Goal: Obtain resource: Download file/media

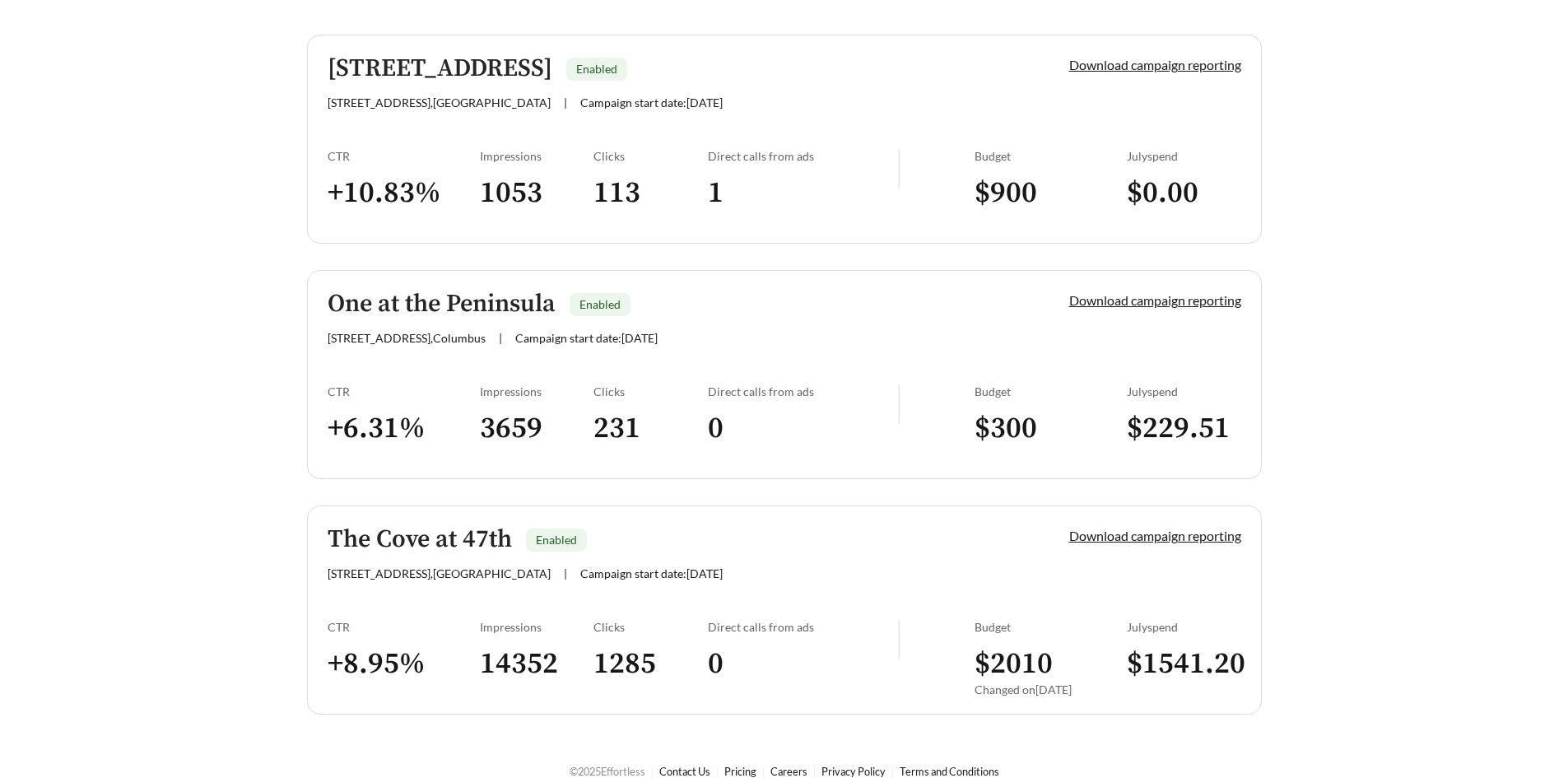
scroll to position [431, 0]
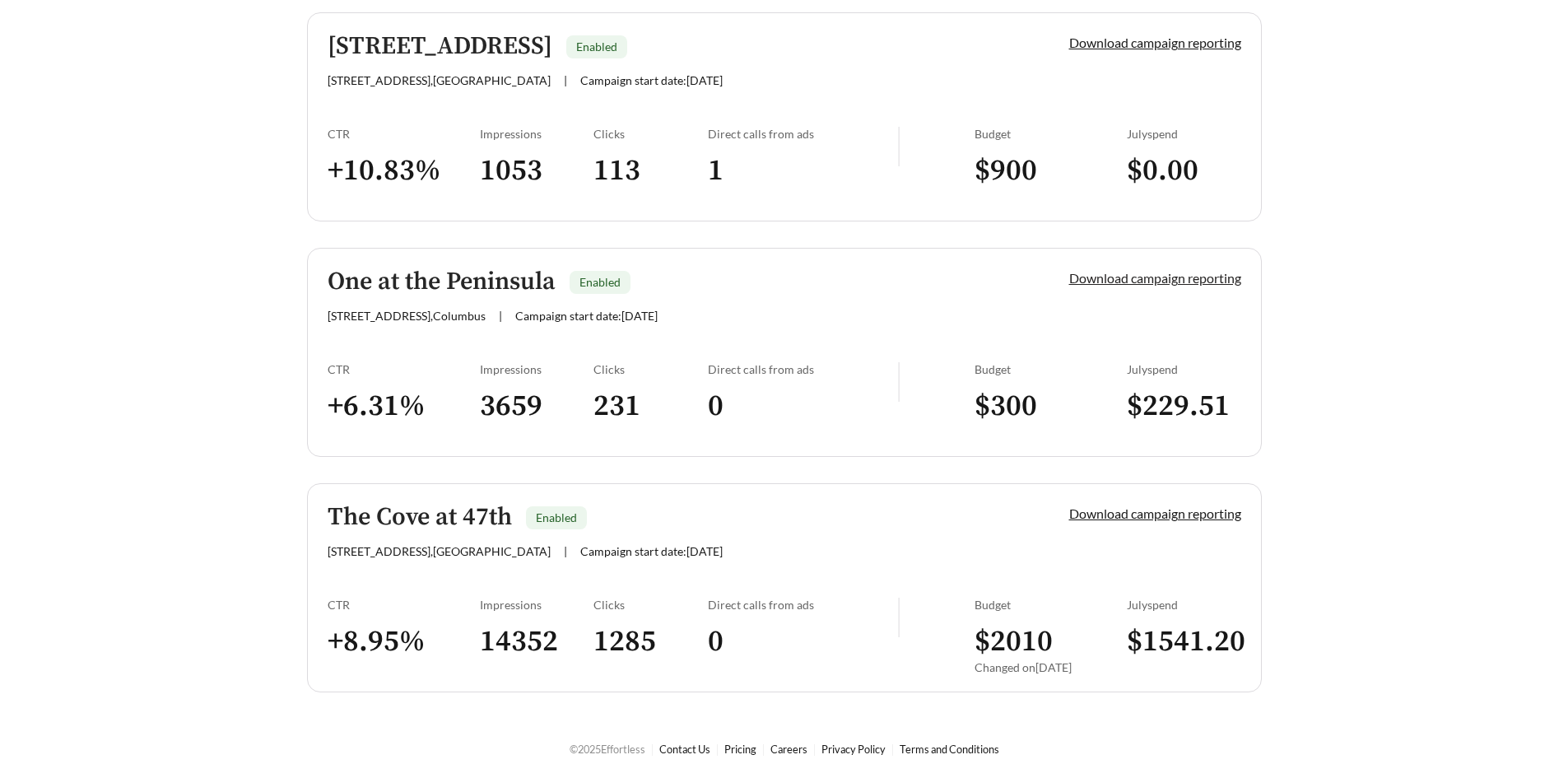
click at [1154, 279] on link "Download campaign reporting" at bounding box center [1155, 278] width 172 height 16
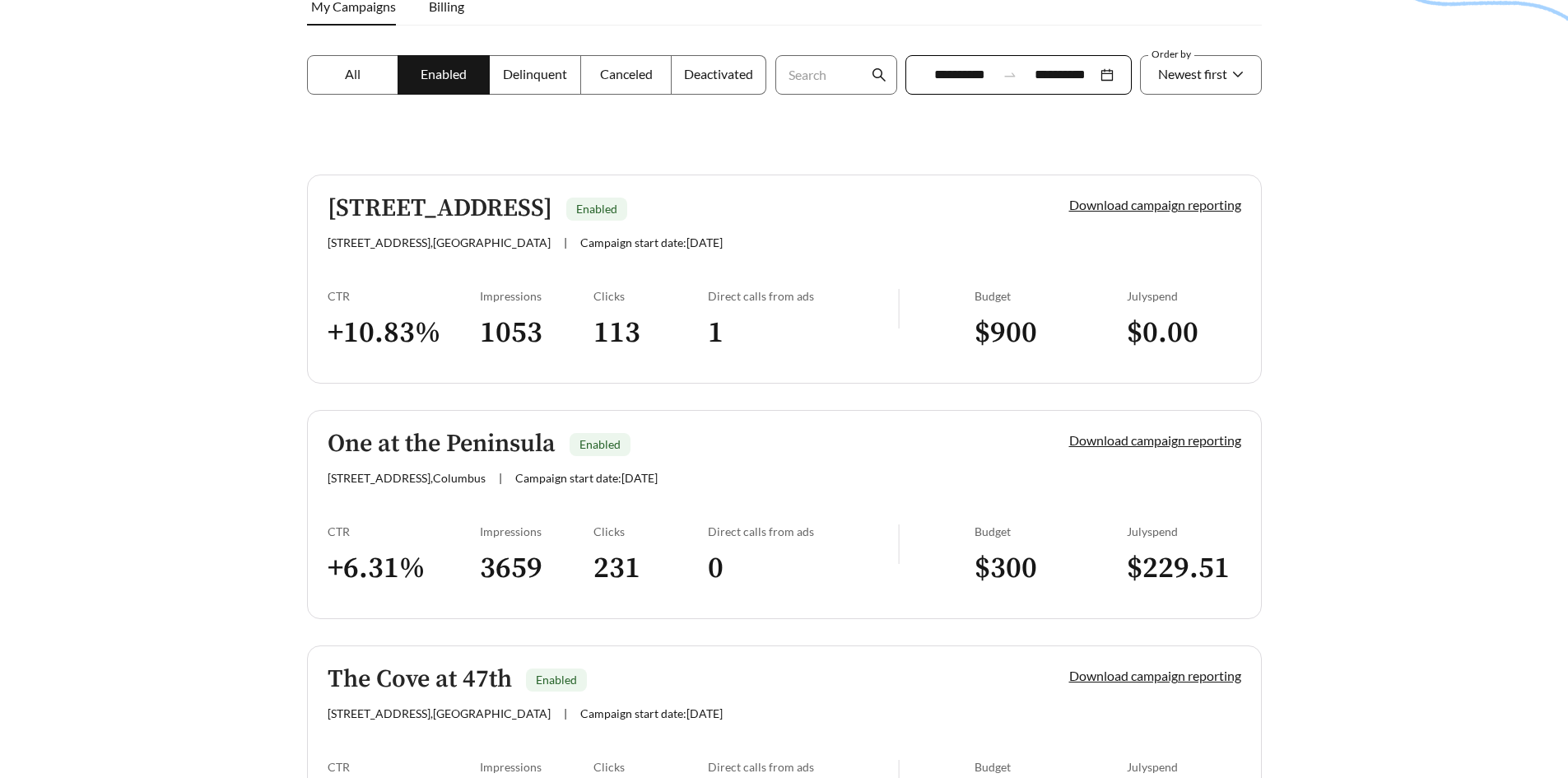
scroll to position [329, 0]
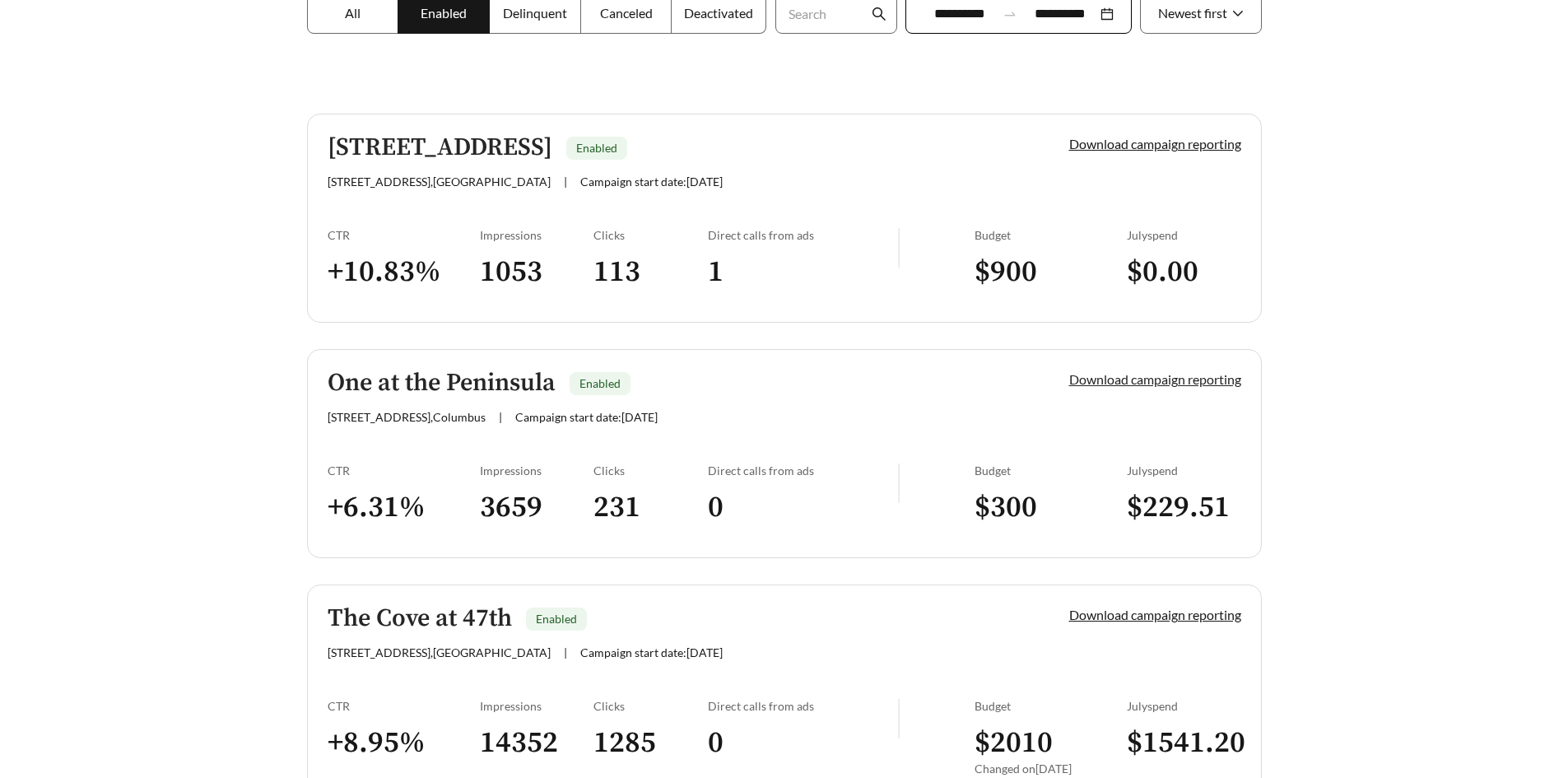
click at [1215, 381] on link "Download campaign reporting" at bounding box center [1155, 379] width 172 height 16
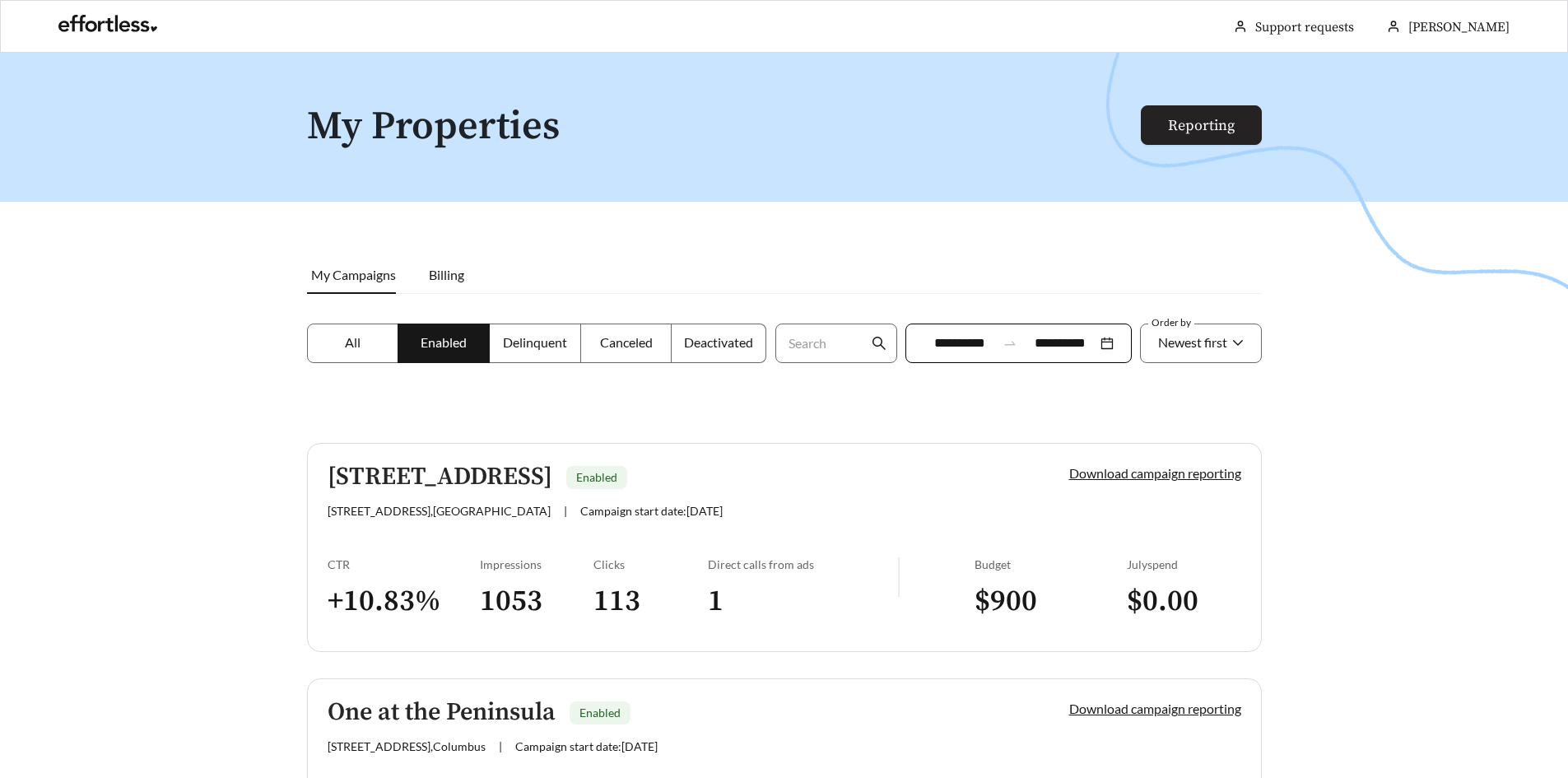
click at [1206, 120] on link "Reporting" at bounding box center [1201, 125] width 67 height 19
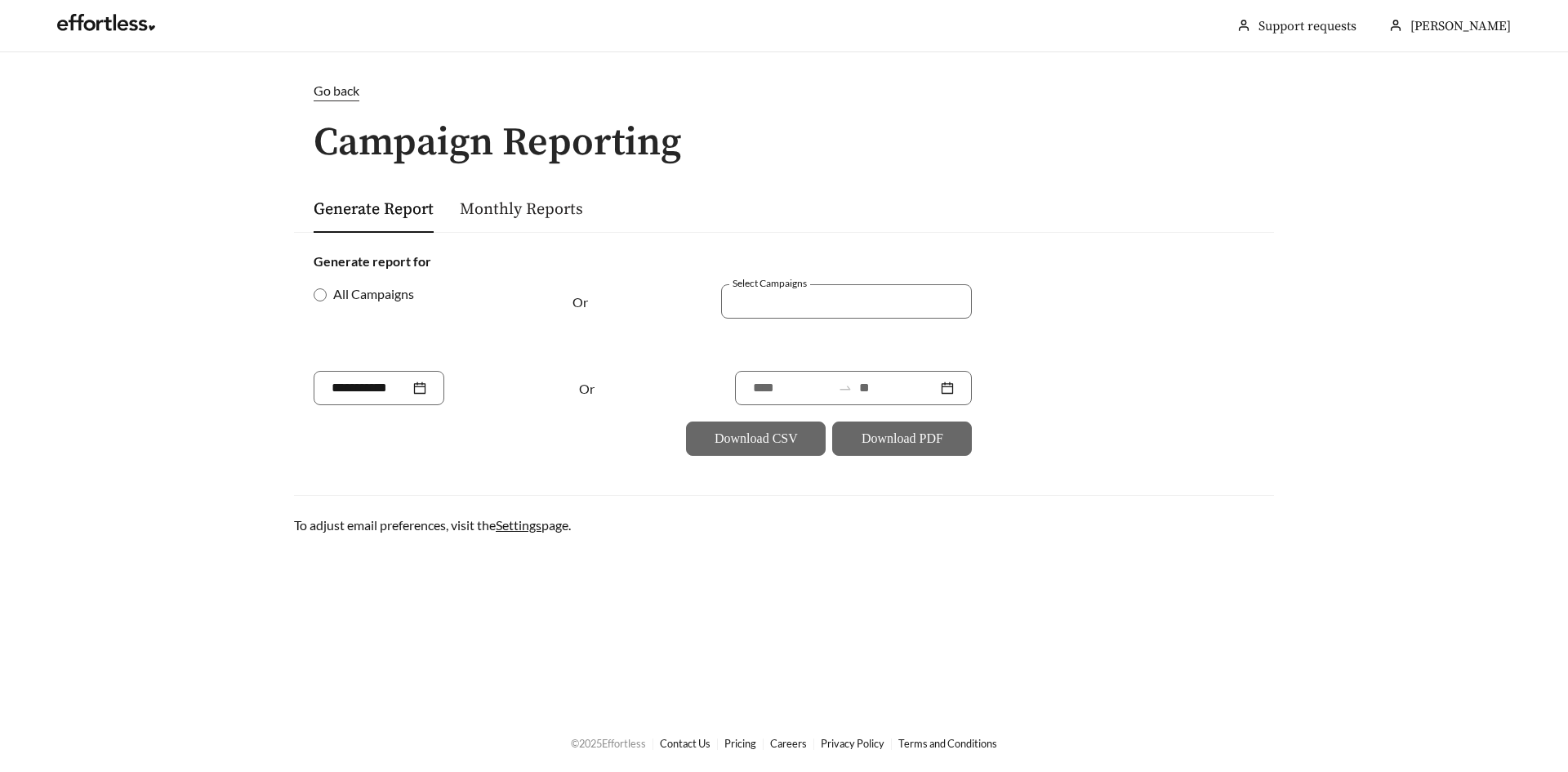
click at [527, 211] on link "Monthly Reports" at bounding box center [521, 209] width 123 height 20
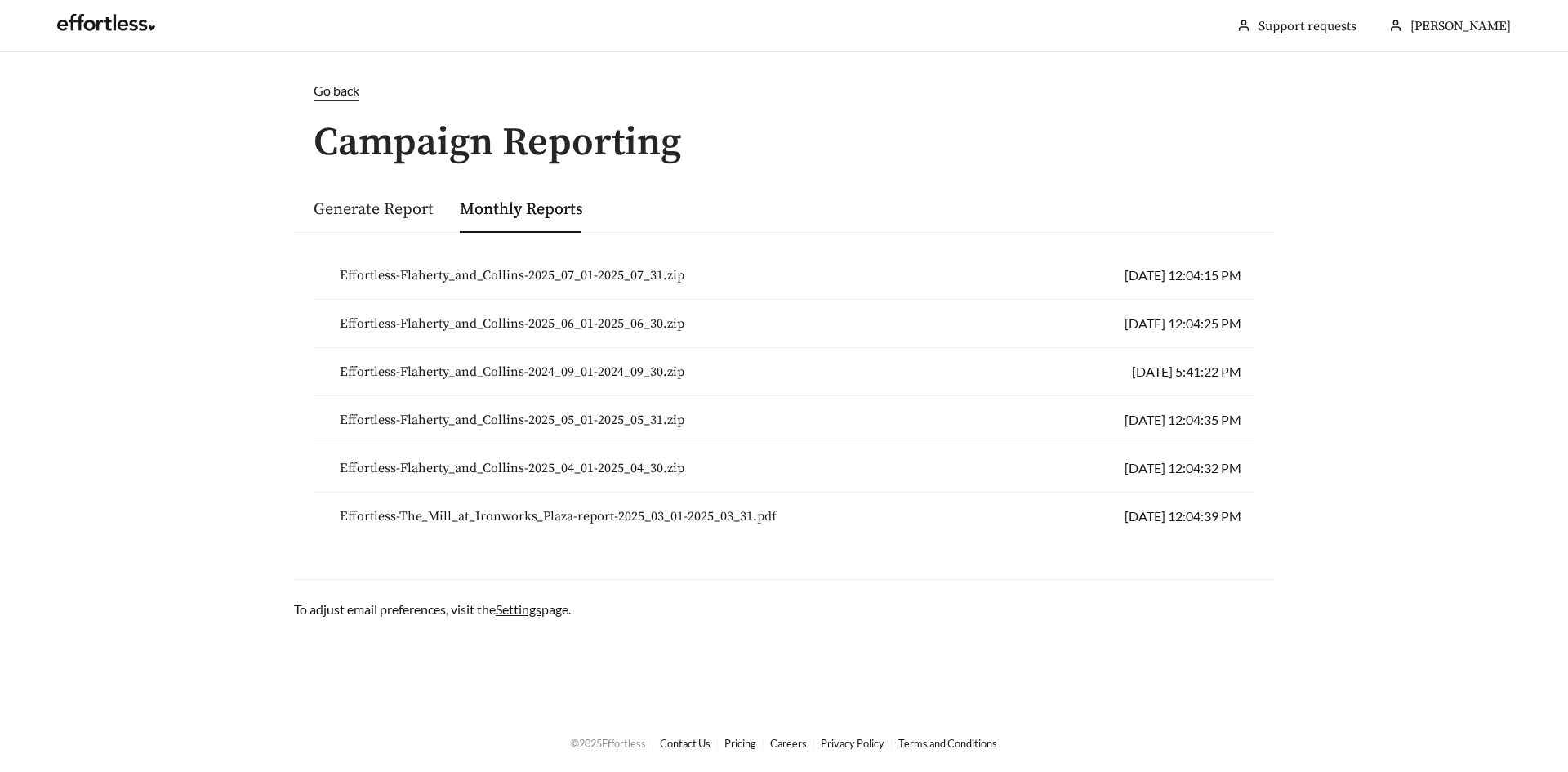
click at [378, 212] on link "Generate Report" at bounding box center [373, 209] width 120 height 20
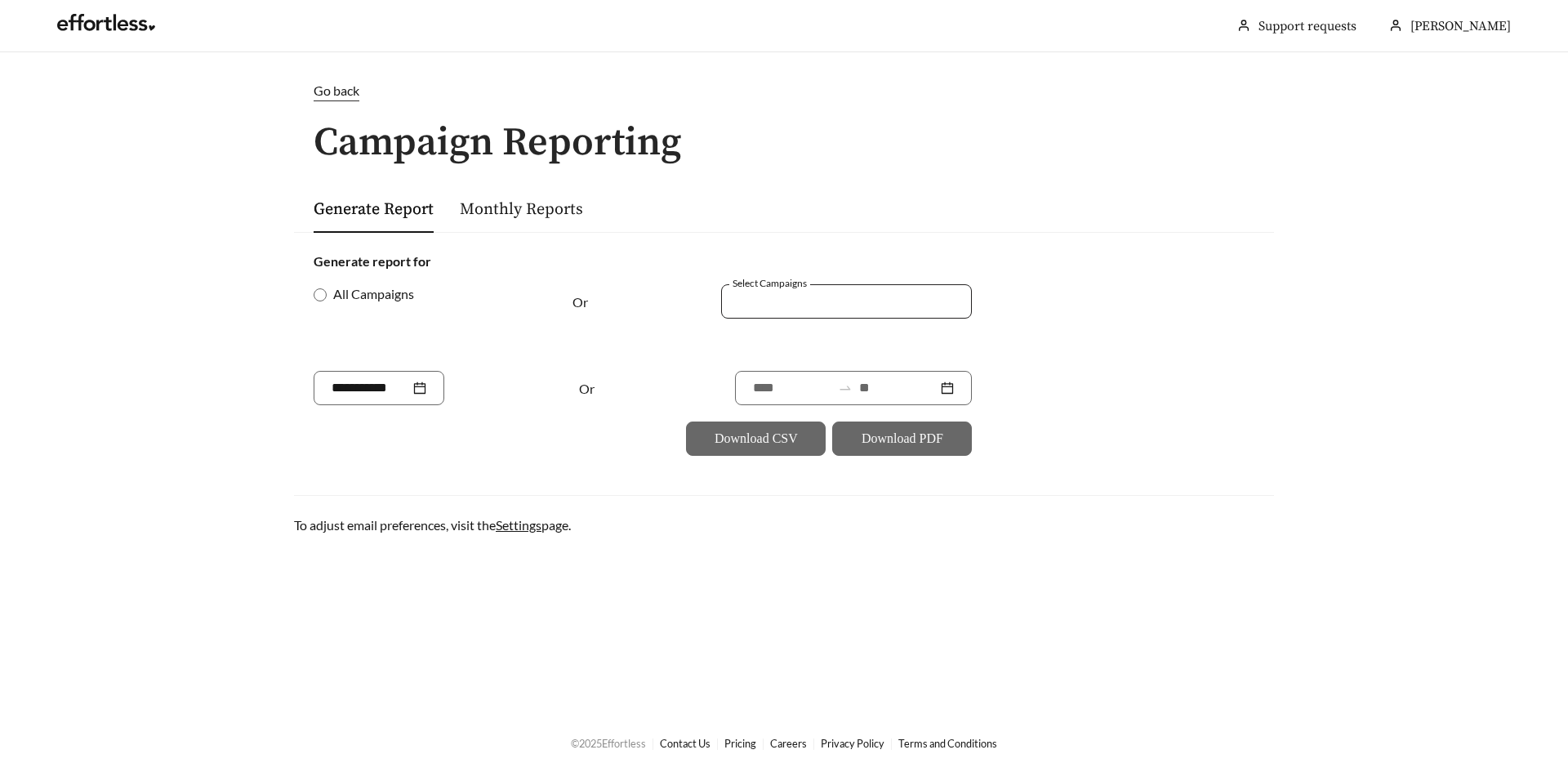
click at [787, 309] on div at bounding box center [834, 301] width 213 height 22
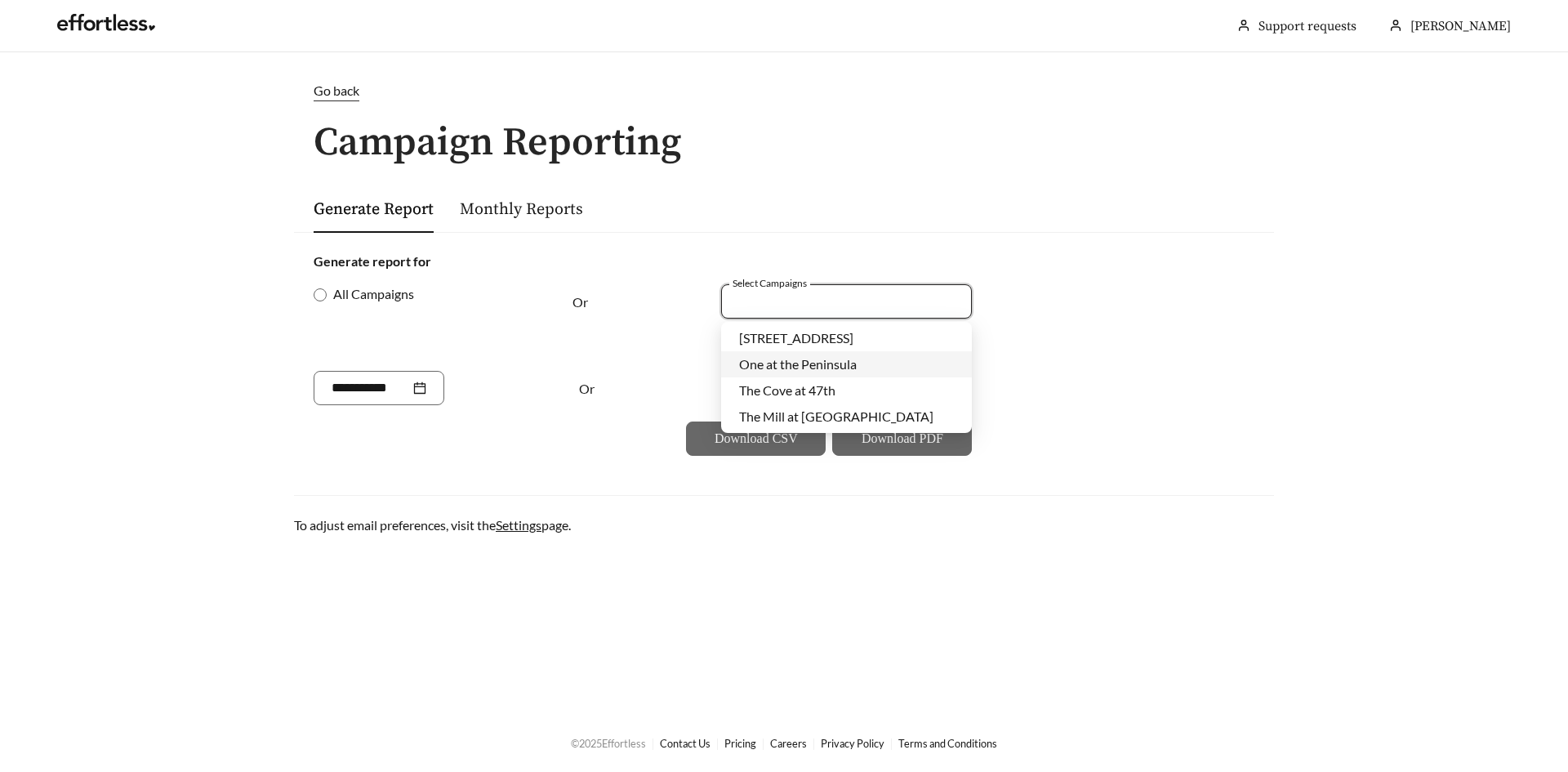
click at [787, 366] on span "One at the Peninsula" at bounding box center [797, 364] width 118 height 16
click at [670, 326] on div "Or" at bounding box center [627, 328] width 110 height 87
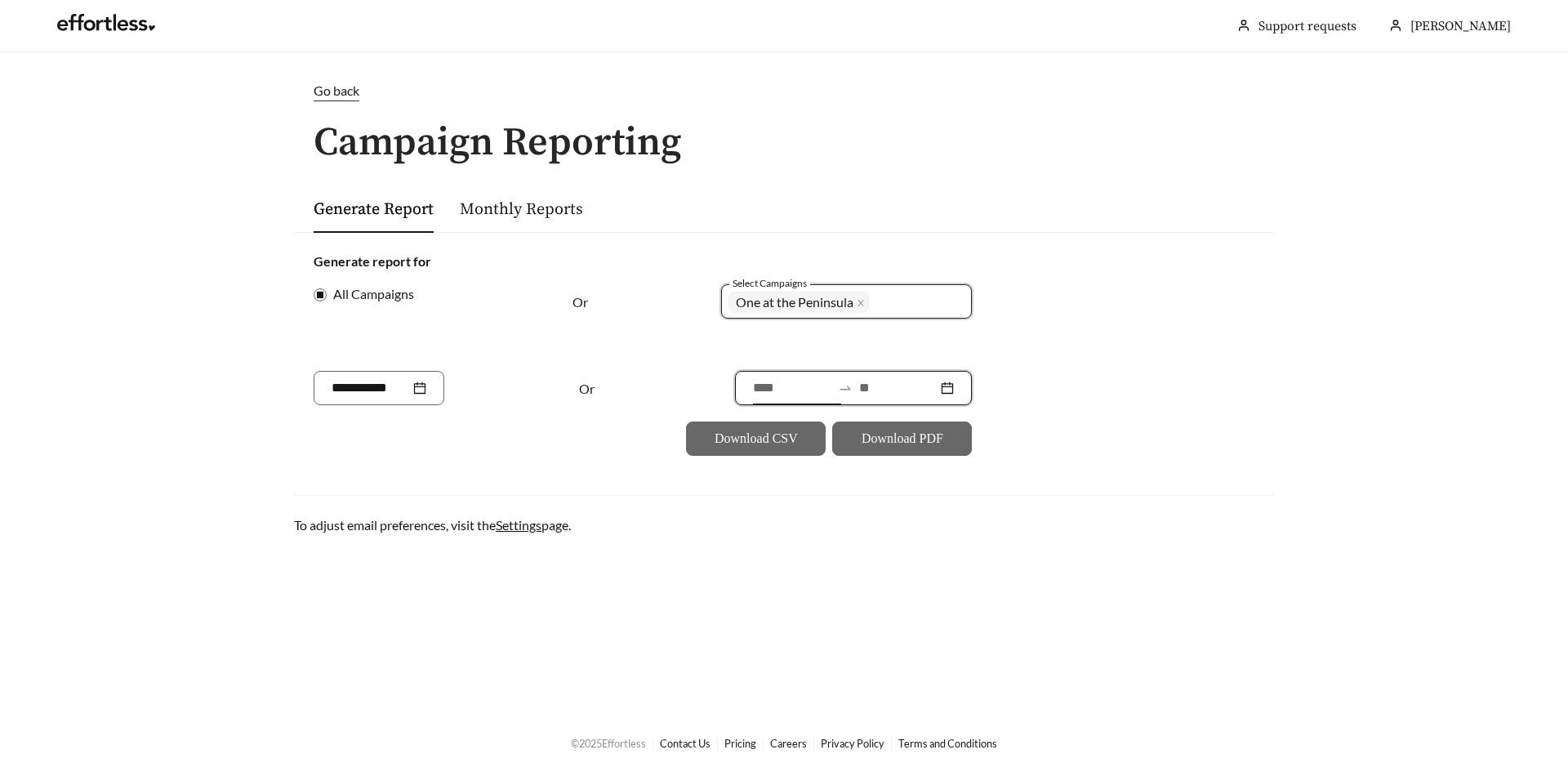
click at [753, 388] on input at bounding box center [792, 388] width 79 height 19
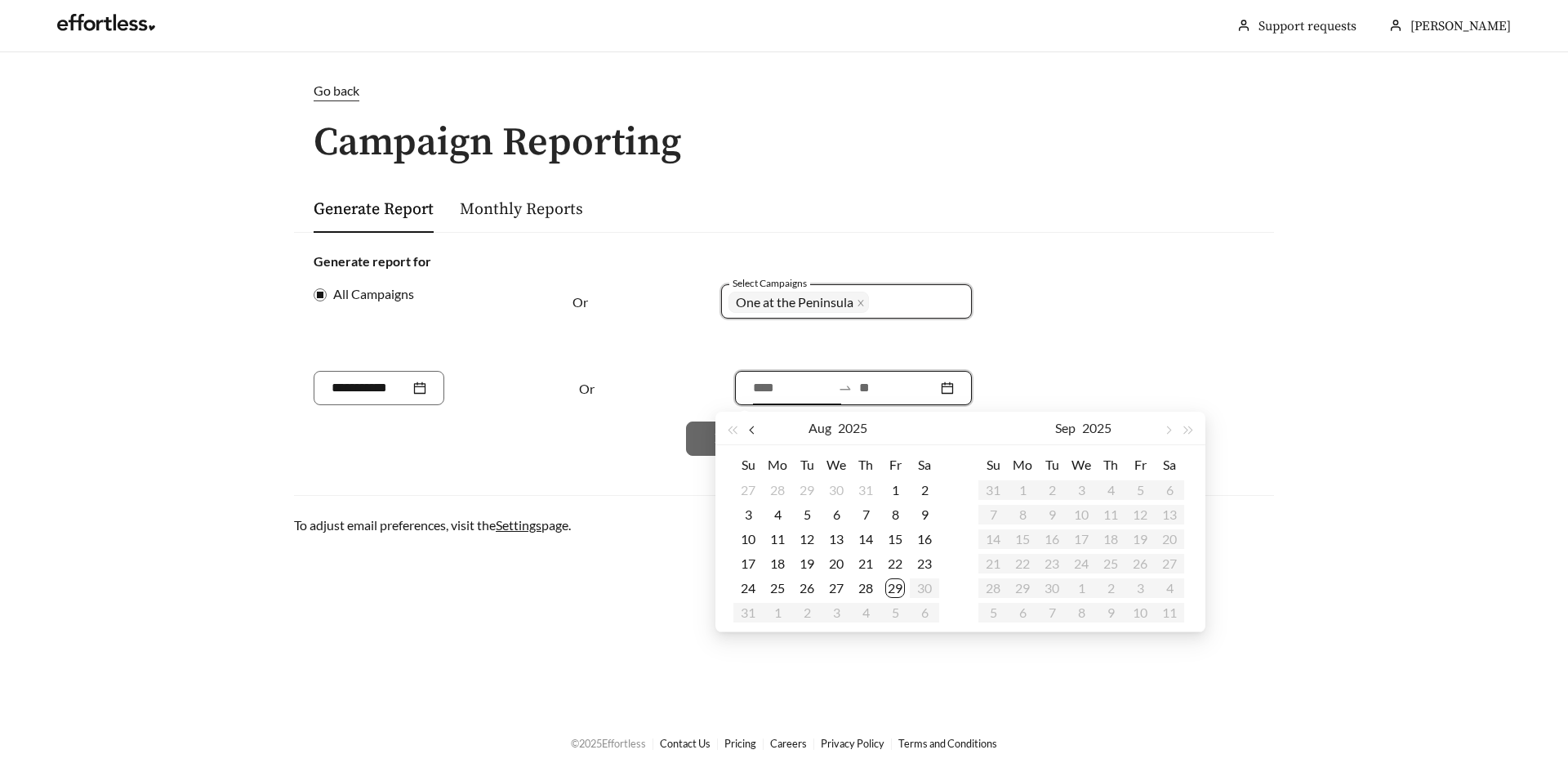
click at [754, 433] on span "button" at bounding box center [752, 430] width 8 height 8
click at [754, 432] on span "button" at bounding box center [752, 430] width 8 height 8
type input "**********"
click at [866, 494] on div "1" at bounding box center [865, 490] width 19 height 19
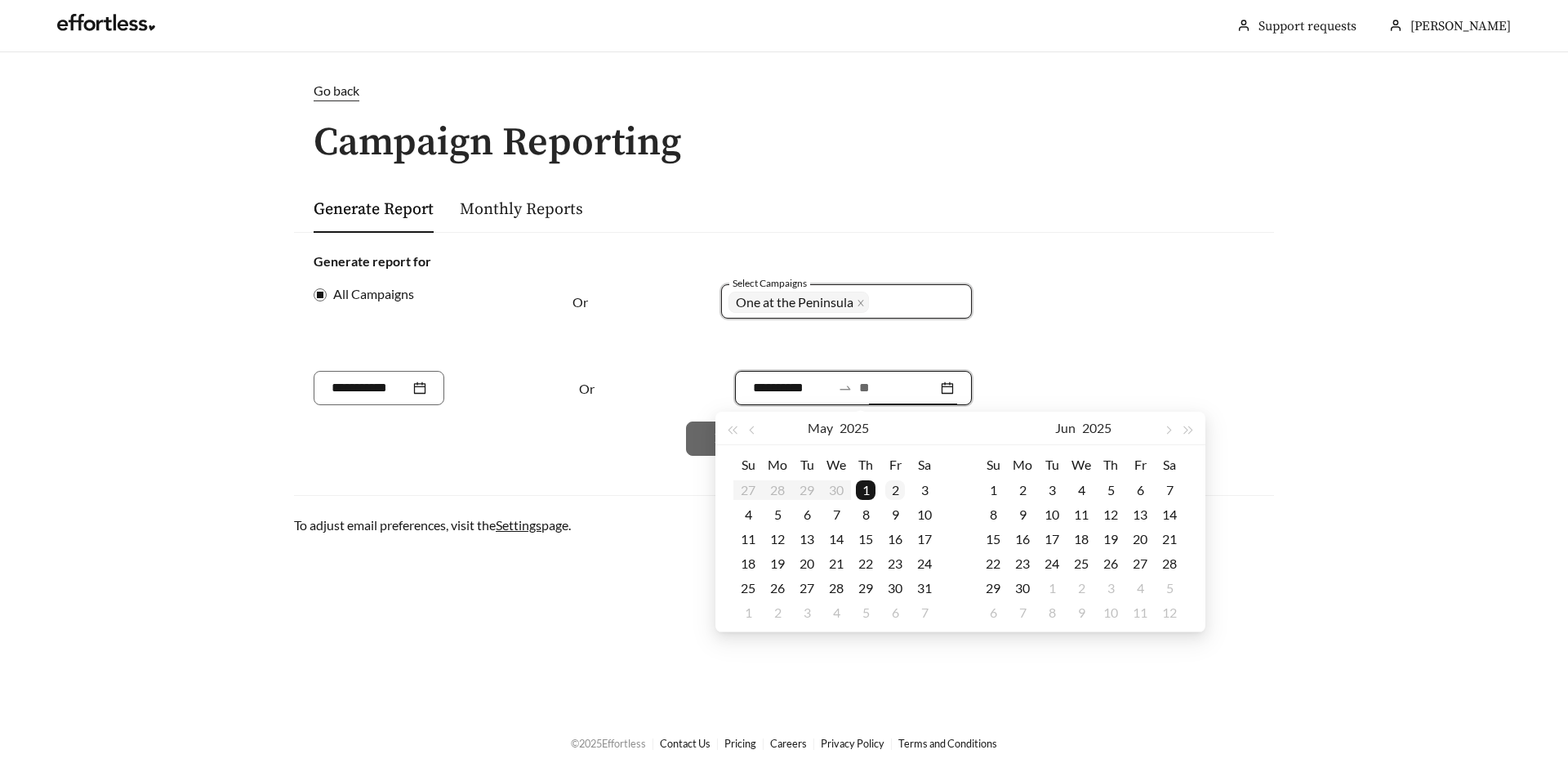
type input "**********"
click at [912, 390] on input at bounding box center [898, 388] width 79 height 19
click at [946, 390] on div "**********" at bounding box center [854, 388] width 237 height 35
type input "**********"
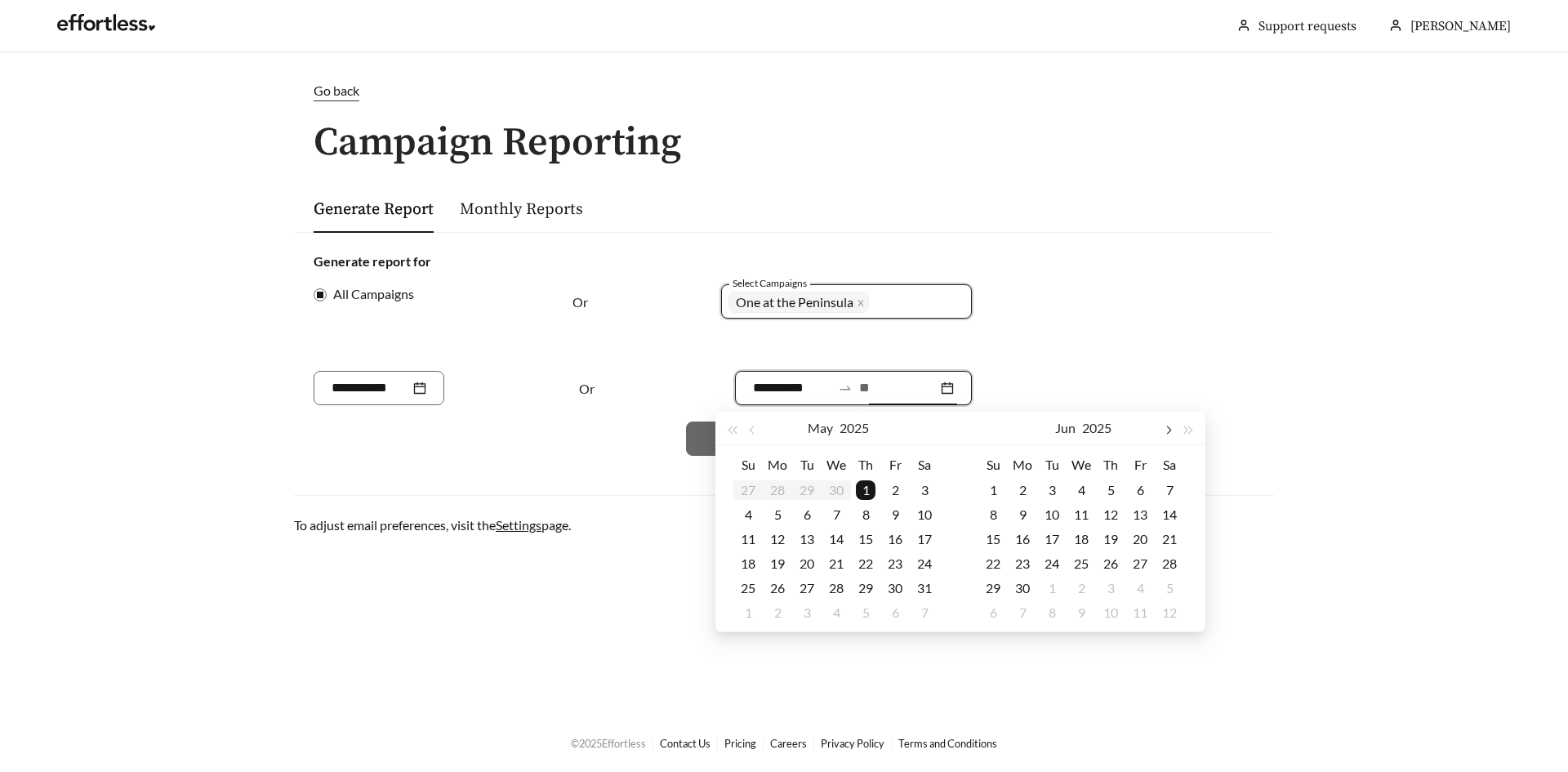
click at [1172, 431] on button "button" at bounding box center [1168, 428] width 21 height 33
type input "**********"
click at [1139, 589] on div "29" at bounding box center [1140, 588] width 19 height 19
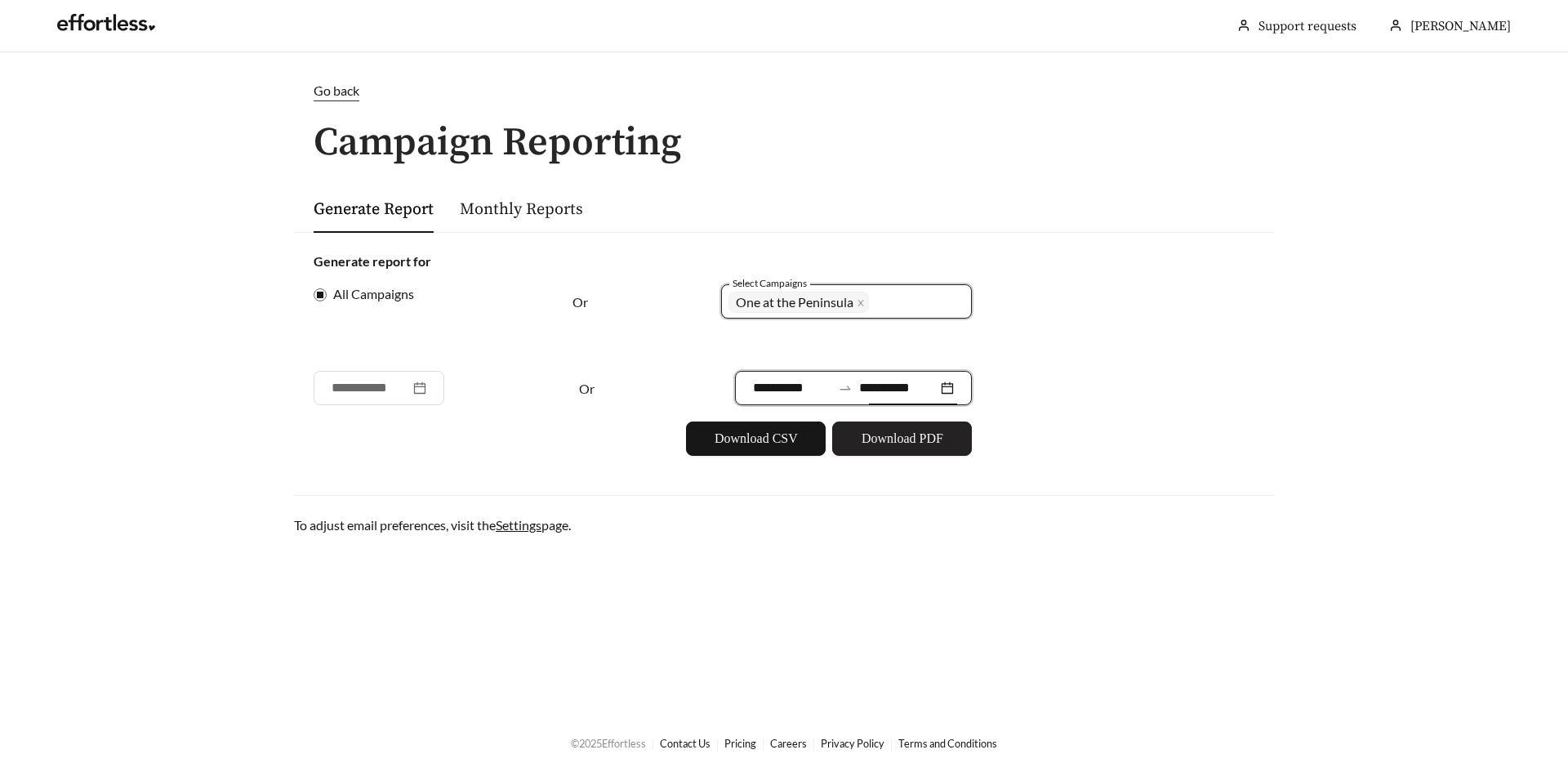
click at [922, 442] on span "Download PDF" at bounding box center [903, 438] width 81 height 19
click at [346, 89] on span "Go back" at bounding box center [336, 90] width 46 height 16
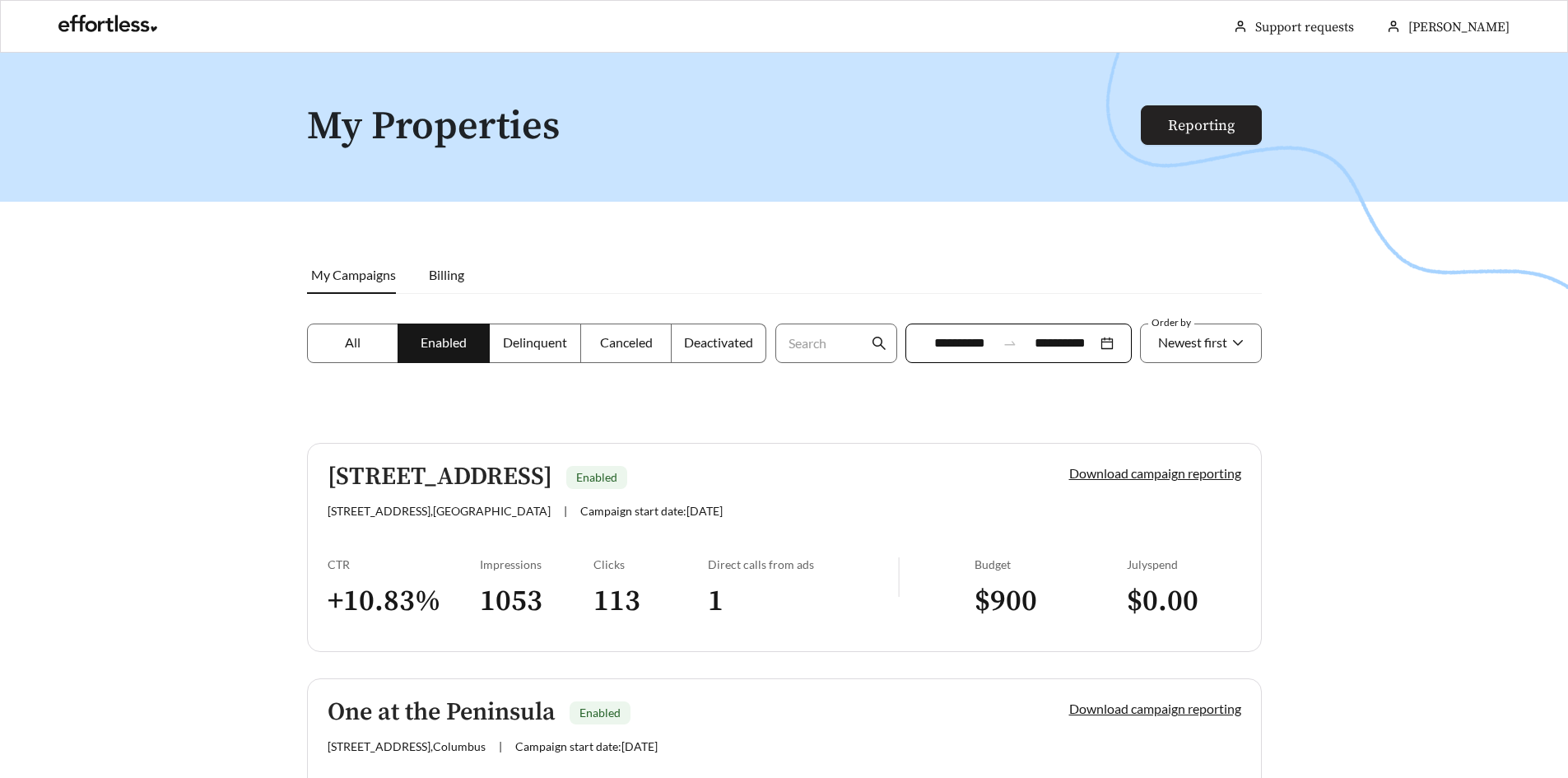
click at [1198, 128] on link "Reporting" at bounding box center [1201, 125] width 67 height 19
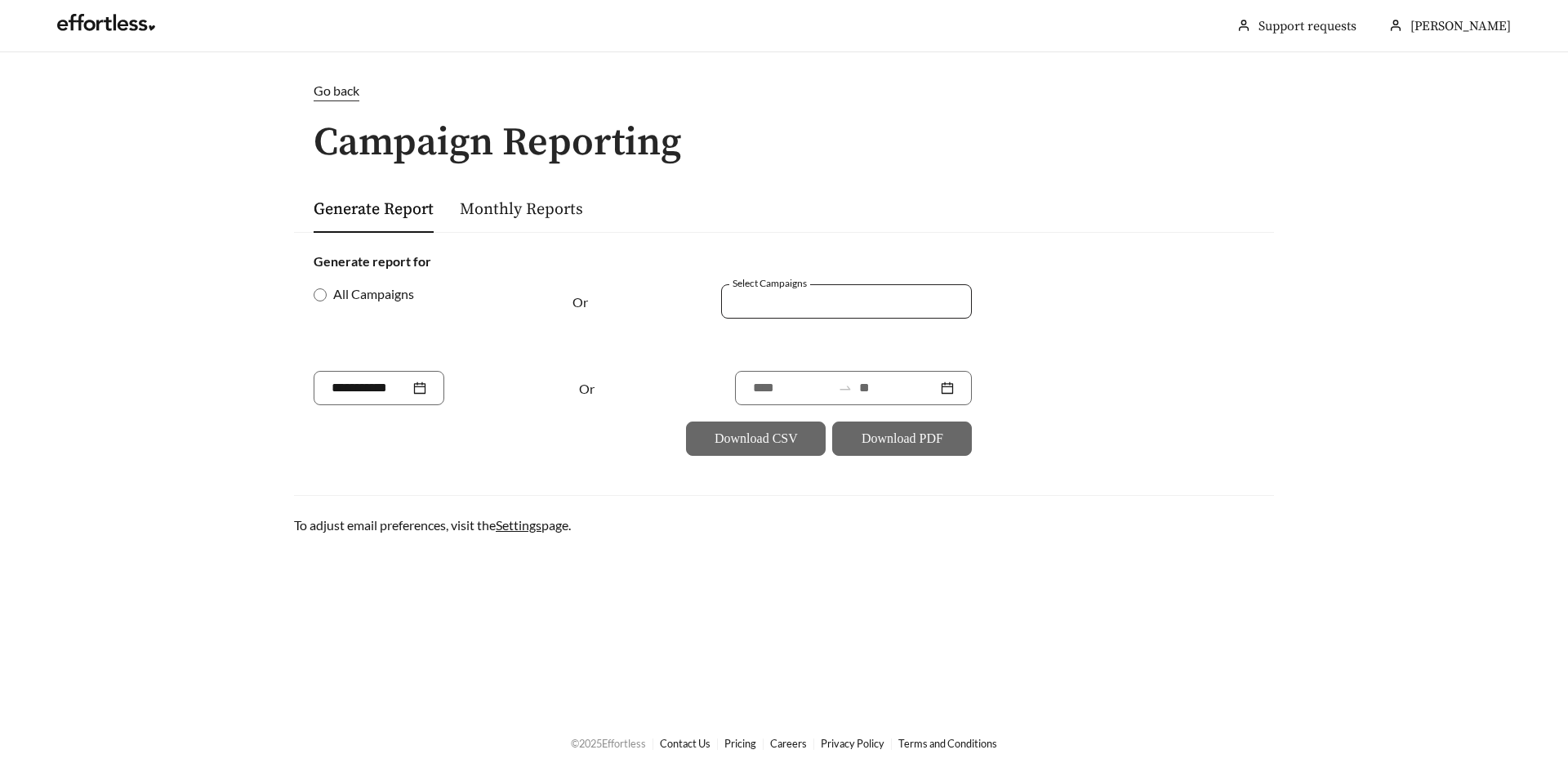
click at [788, 296] on div at bounding box center [834, 301] width 213 height 22
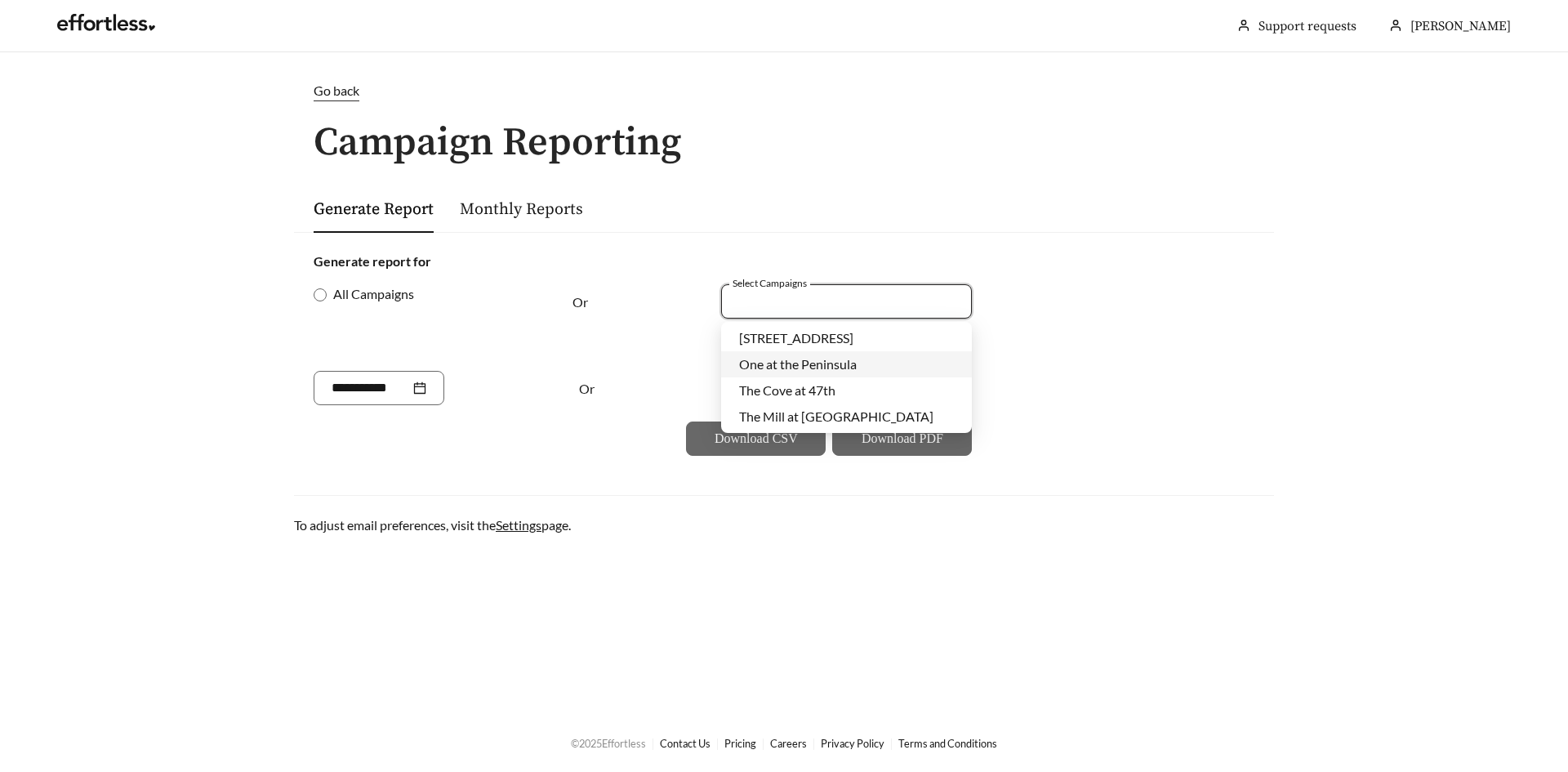
click at [788, 367] on span "One at the Peninsula" at bounding box center [797, 364] width 118 height 16
click at [693, 359] on div "All Campaigns Or Select Campaigns One at the Peninsula + 0 ..." at bounding box center [642, 328] width 658 height 87
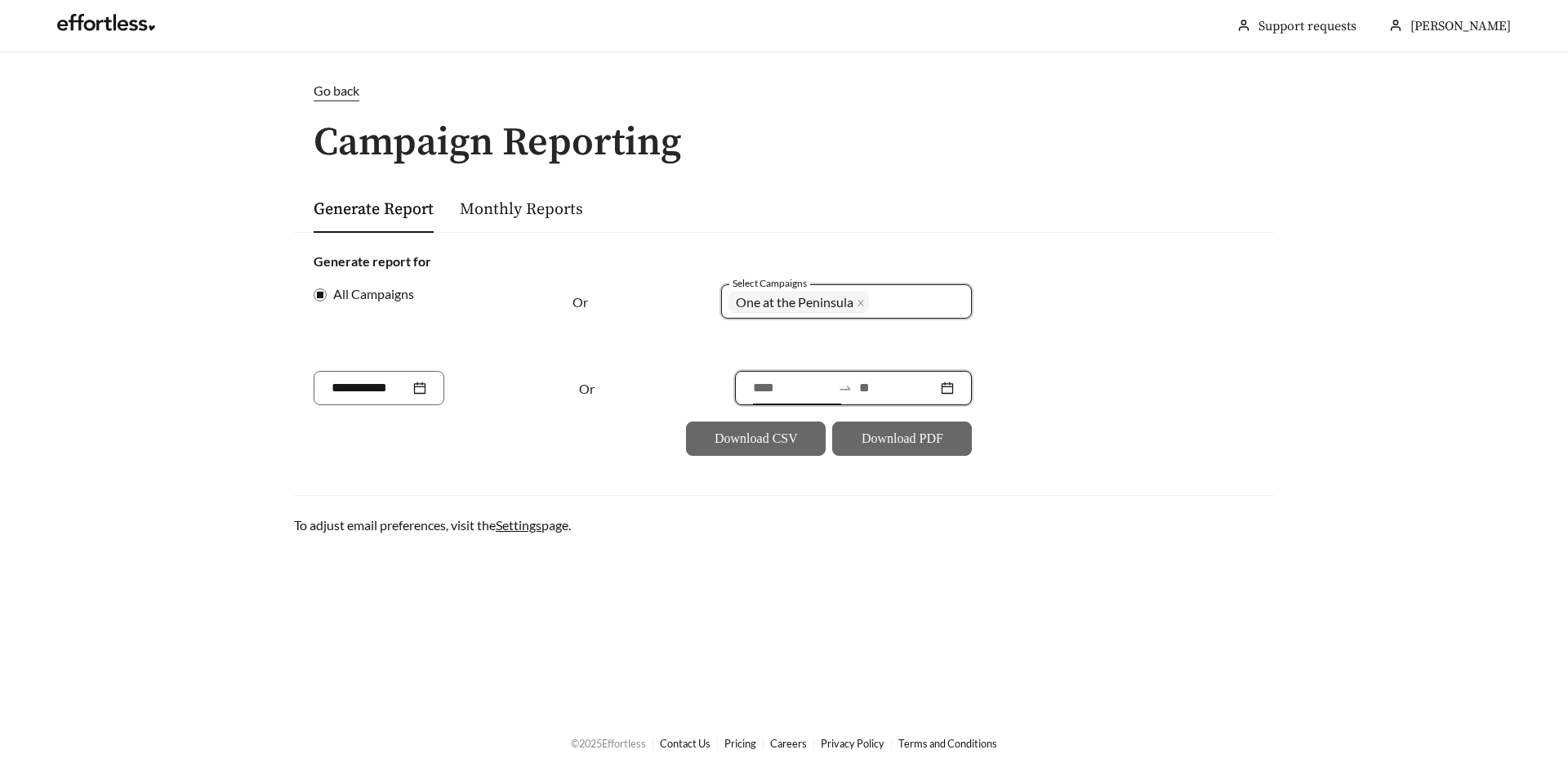
click at [774, 389] on input at bounding box center [792, 388] width 79 height 19
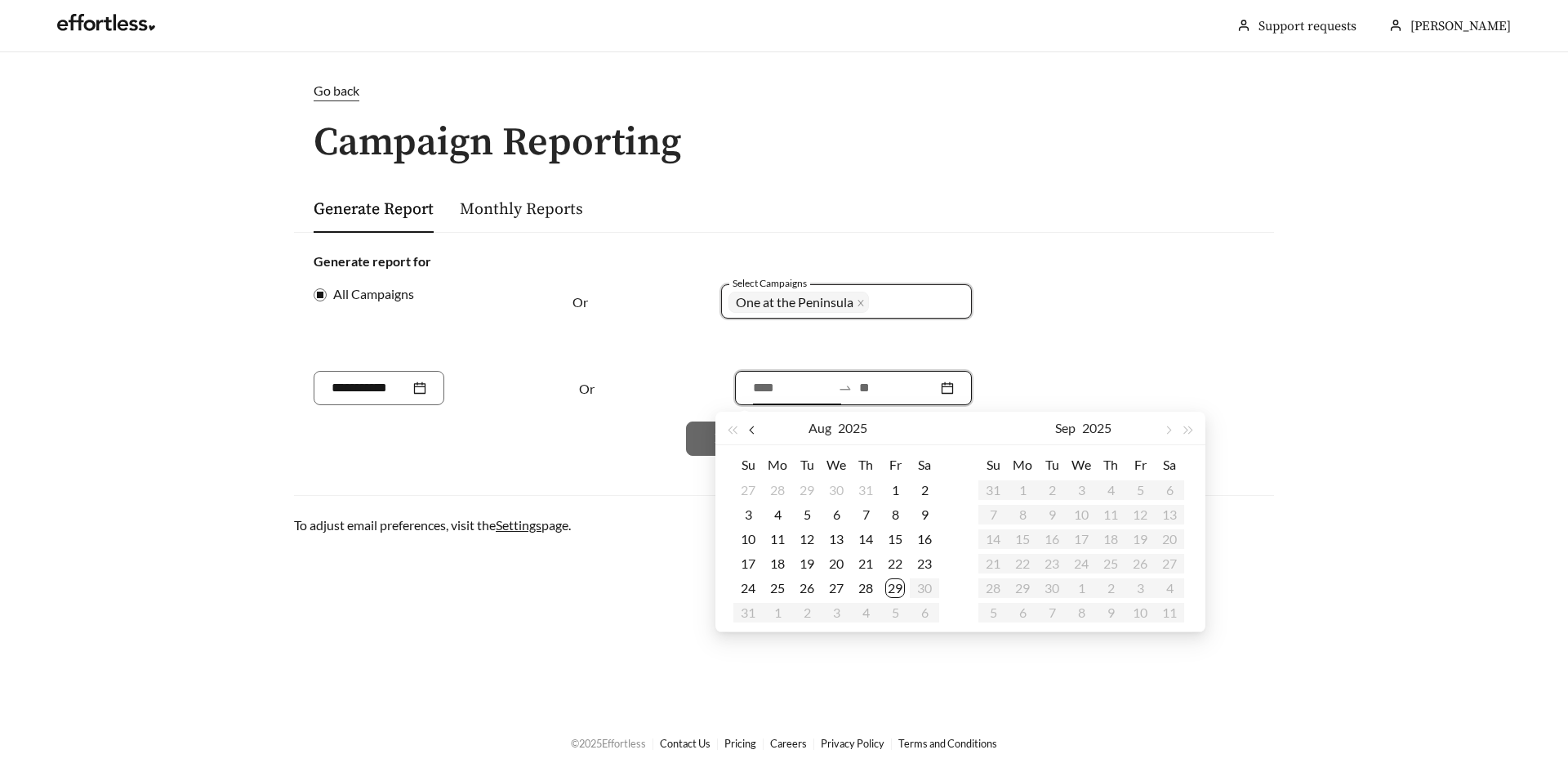
click at [750, 429] on span "button" at bounding box center [752, 430] width 8 height 8
click at [751, 429] on span "button" at bounding box center [752, 430] width 8 height 8
click at [753, 430] on span "button" at bounding box center [752, 430] width 8 height 8
type input "**********"
click at [872, 537] on div "15" at bounding box center [865, 539] width 19 height 19
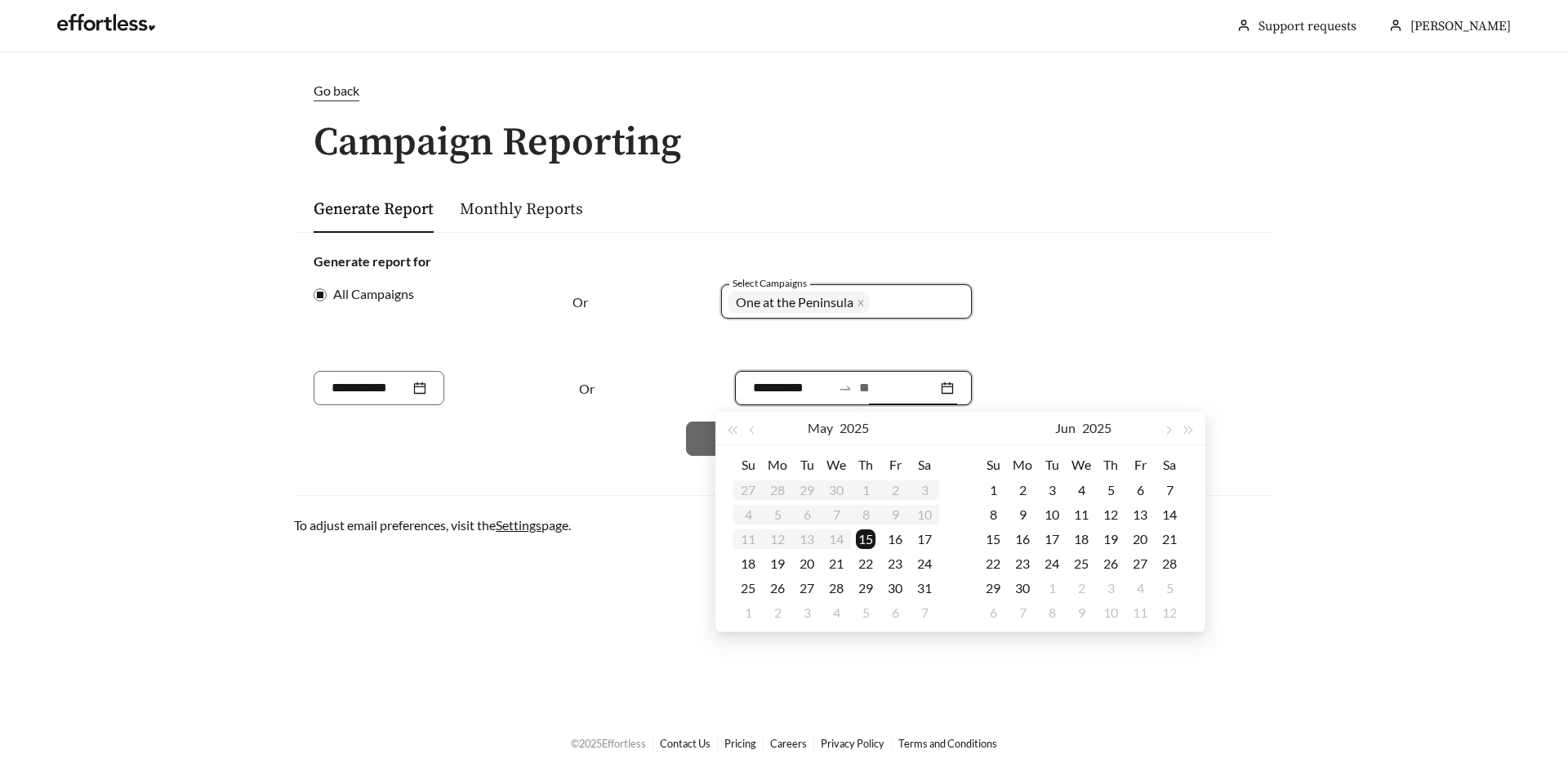
click at [884, 389] on input at bounding box center [898, 388] width 79 height 19
click at [1167, 429] on span "button" at bounding box center [1167, 430] width 8 height 8
type input "**********"
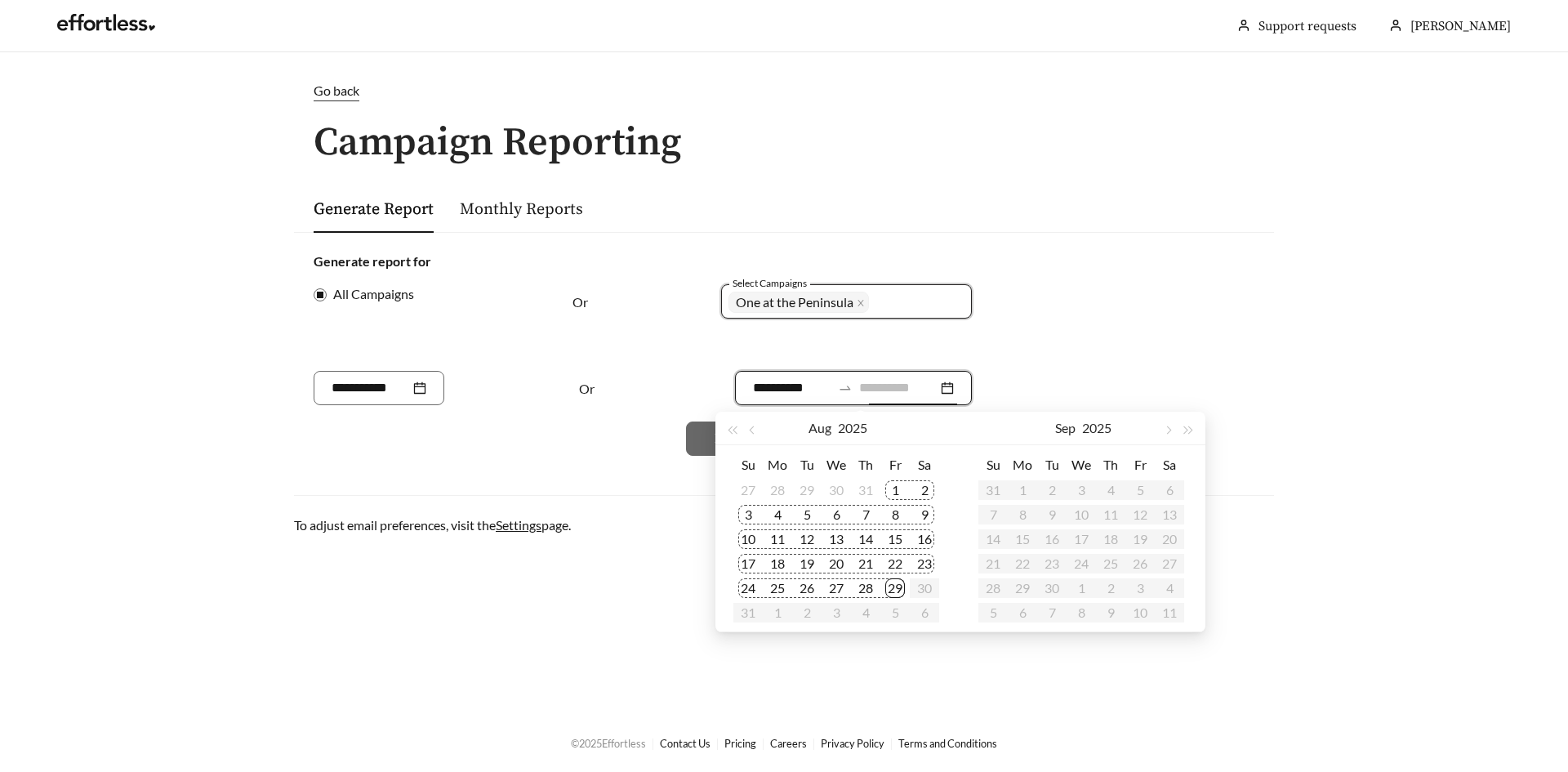
click at [888, 585] on div "29" at bounding box center [895, 588] width 19 height 19
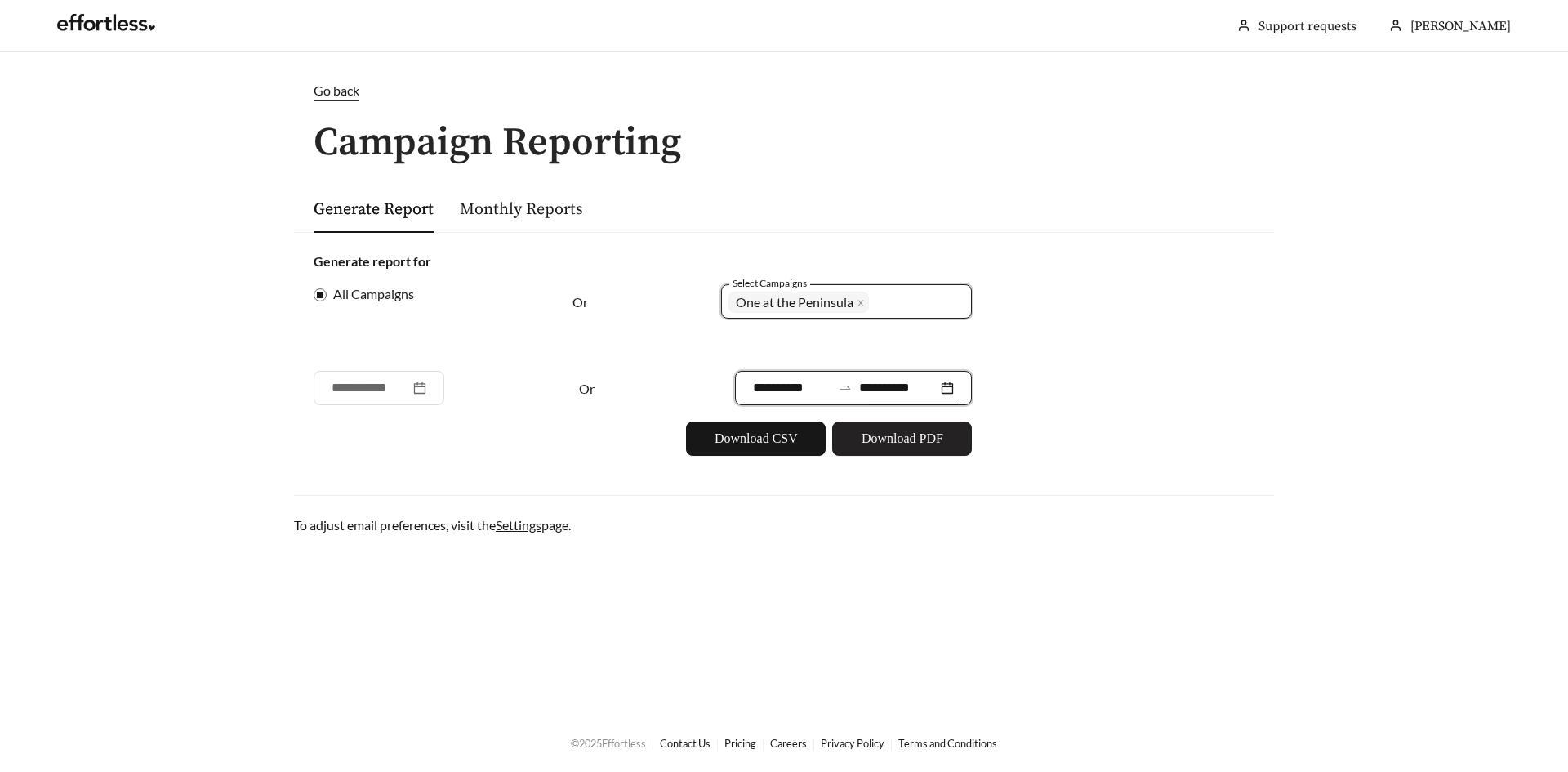
click at [941, 431] on span "Download PDF" at bounding box center [903, 438] width 81 height 19
